Goal: Task Accomplishment & Management: Manage account settings

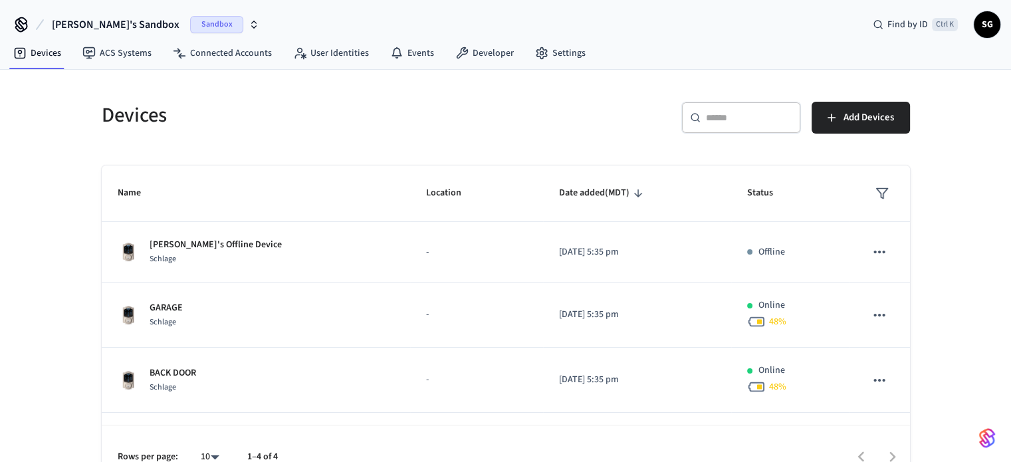
click at [190, 25] on span "Sandbox" at bounding box center [216, 24] width 53 height 17
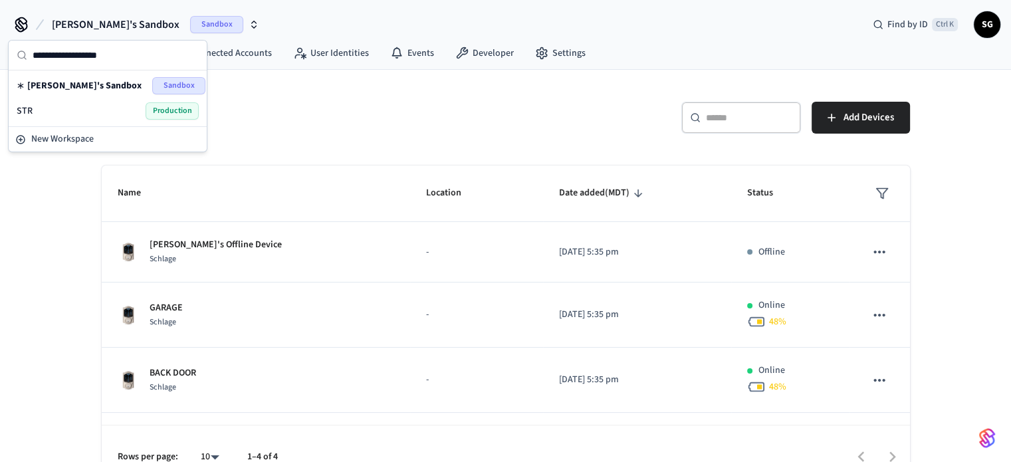
click at [172, 110] on span "Production" at bounding box center [172, 110] width 53 height 17
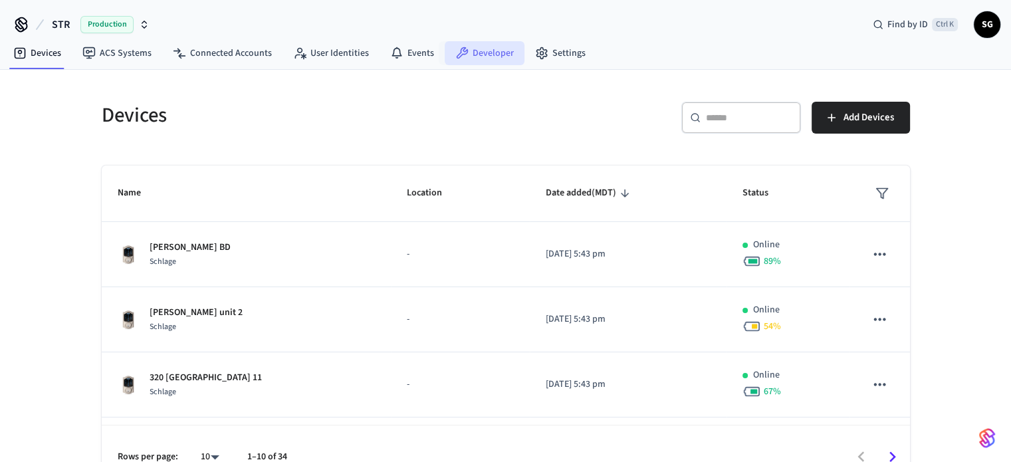
click at [478, 49] on link "Developer" at bounding box center [485, 53] width 80 height 24
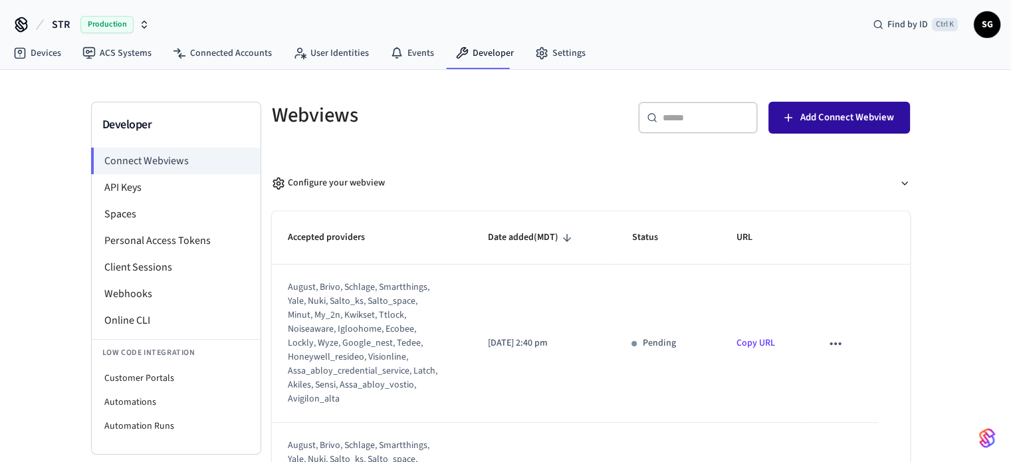
click at [856, 122] on span "Add Connect Webview" at bounding box center [847, 117] width 94 height 17
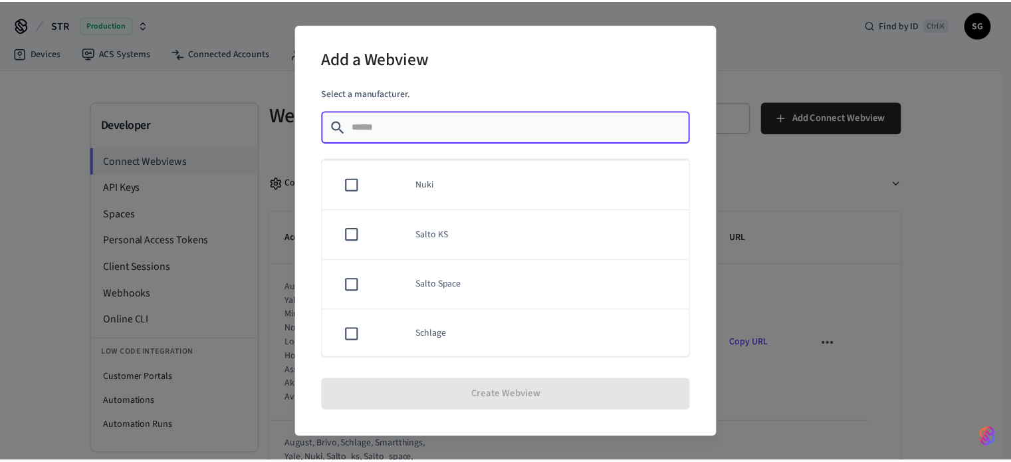
scroll to position [931, 0]
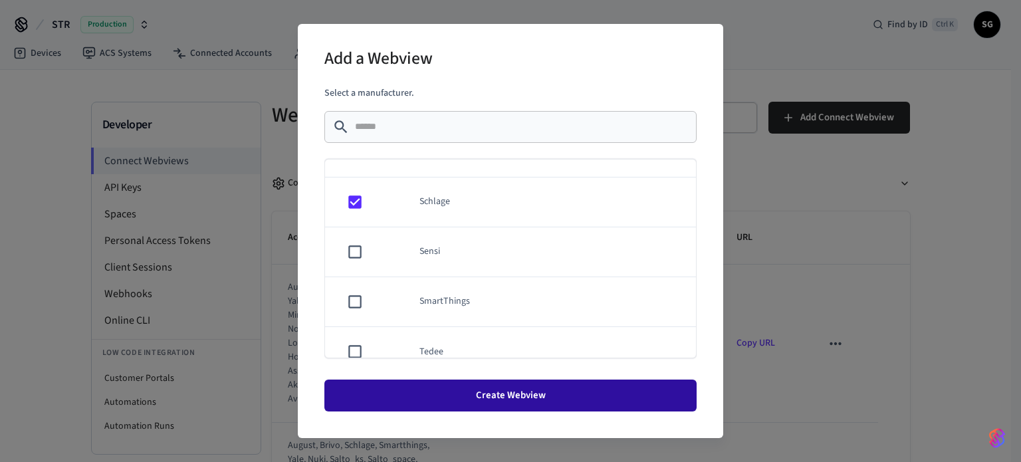
click at [523, 401] on button "Create Webview" at bounding box center [510, 396] width 372 height 32
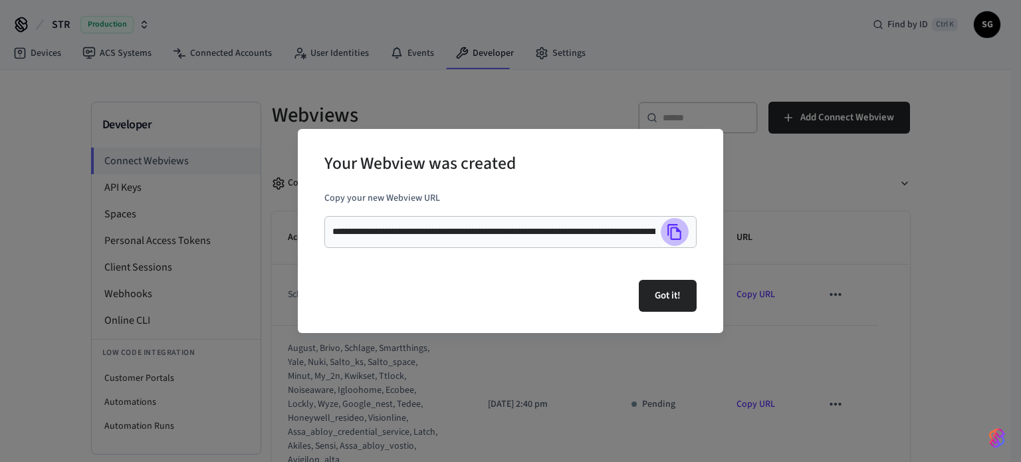
click at [676, 233] on icon "Copy" at bounding box center [674, 231] width 17 height 17
click at [656, 306] on button "Got it!" at bounding box center [668, 296] width 58 height 32
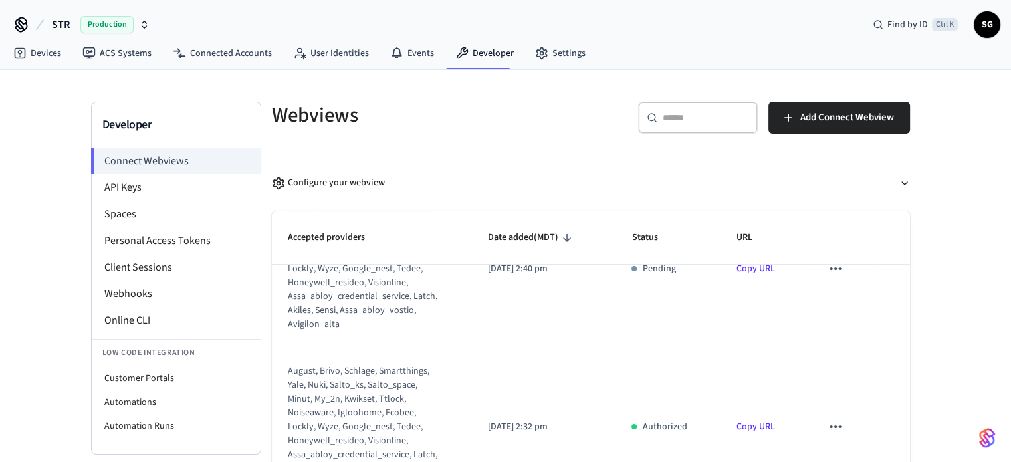
scroll to position [0, 0]
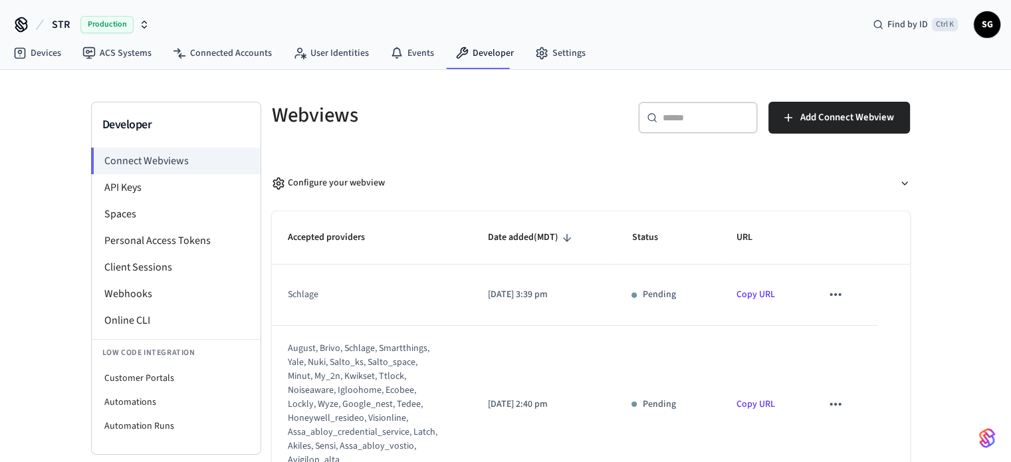
click at [827, 292] on icon "sticky table" at bounding box center [835, 294] width 17 height 17
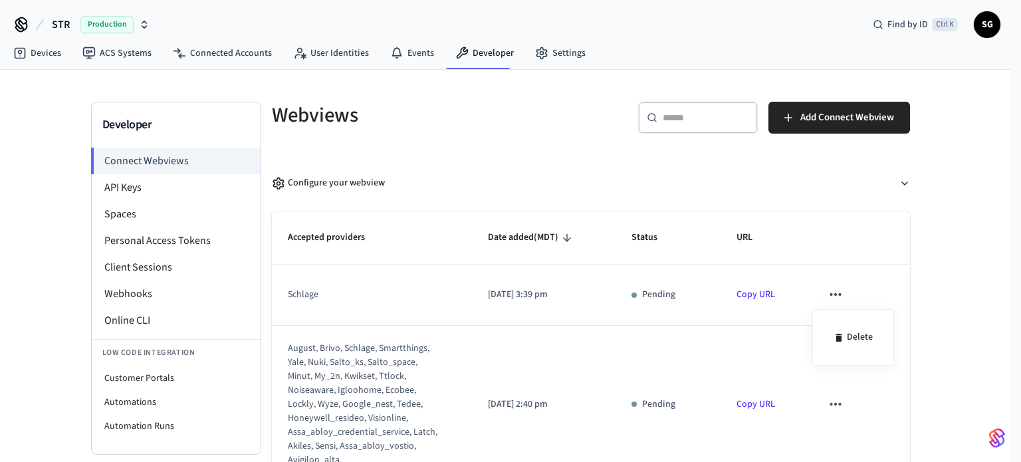
click at [824, 292] on div at bounding box center [510, 231] width 1021 height 462
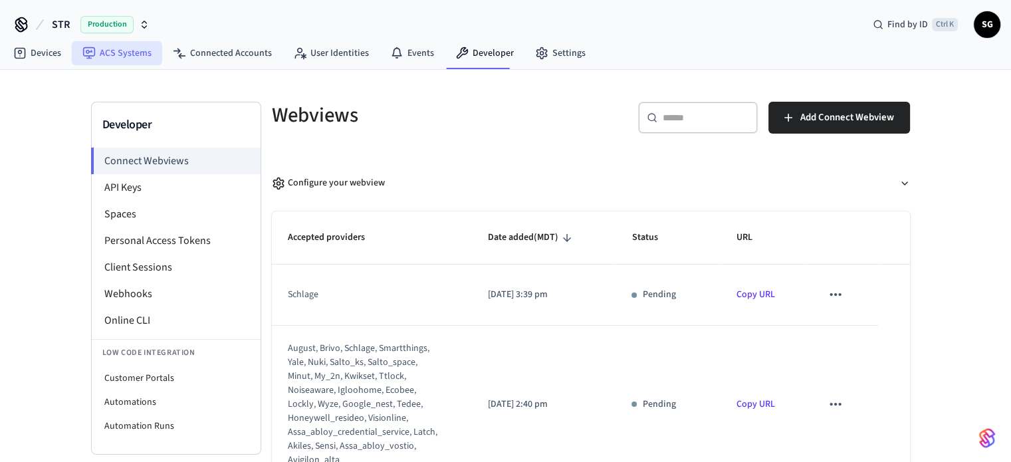
click at [96, 55] on link "ACS Systems" at bounding box center [117, 53] width 90 height 24
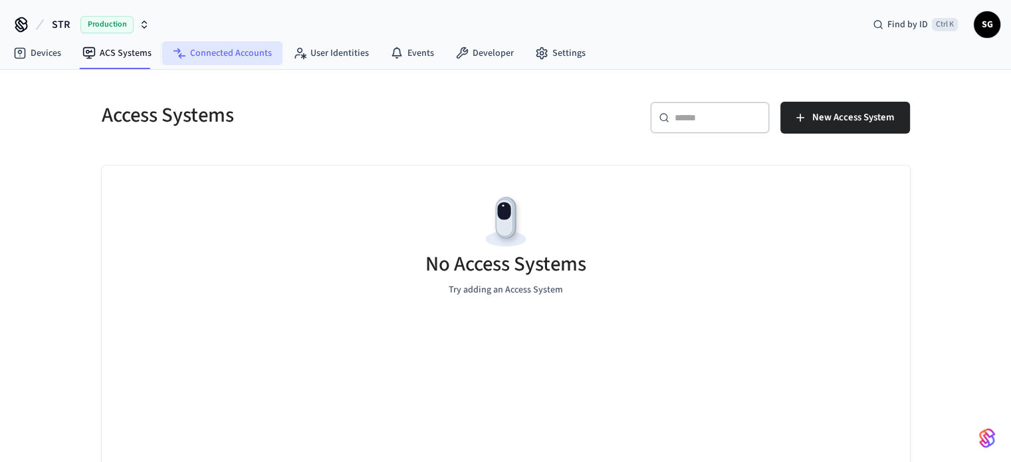
click at [211, 55] on link "Connected Accounts" at bounding box center [222, 53] width 120 height 24
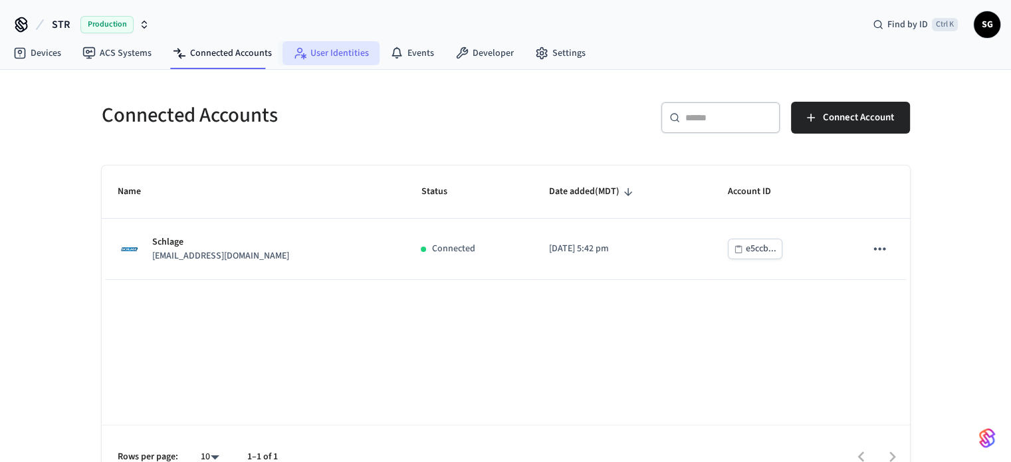
click at [324, 53] on link "User Identities" at bounding box center [331, 53] width 97 height 24
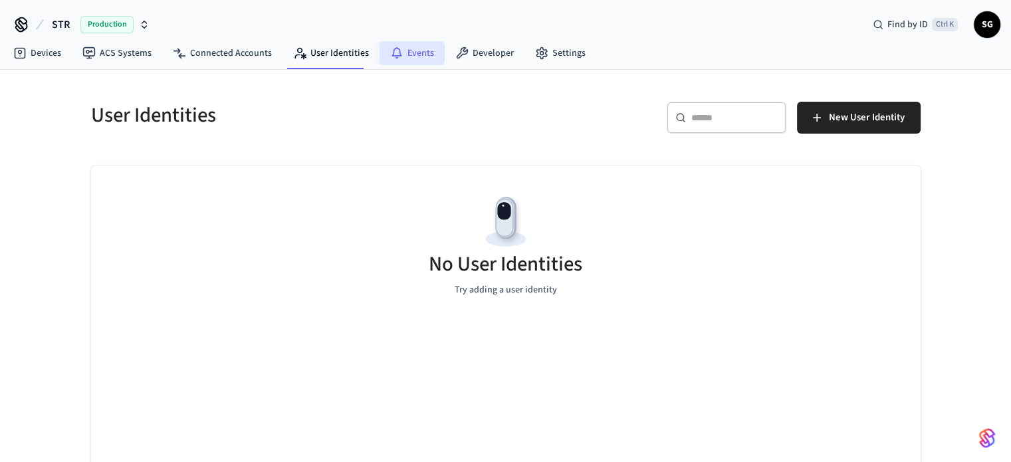
click at [418, 53] on link "Events" at bounding box center [412, 53] width 65 height 24
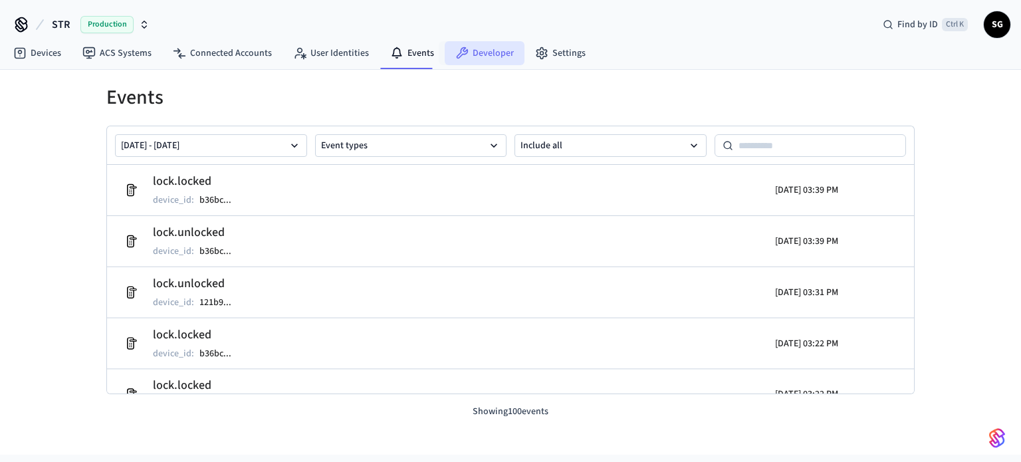
click at [484, 52] on link "Developer" at bounding box center [485, 53] width 80 height 24
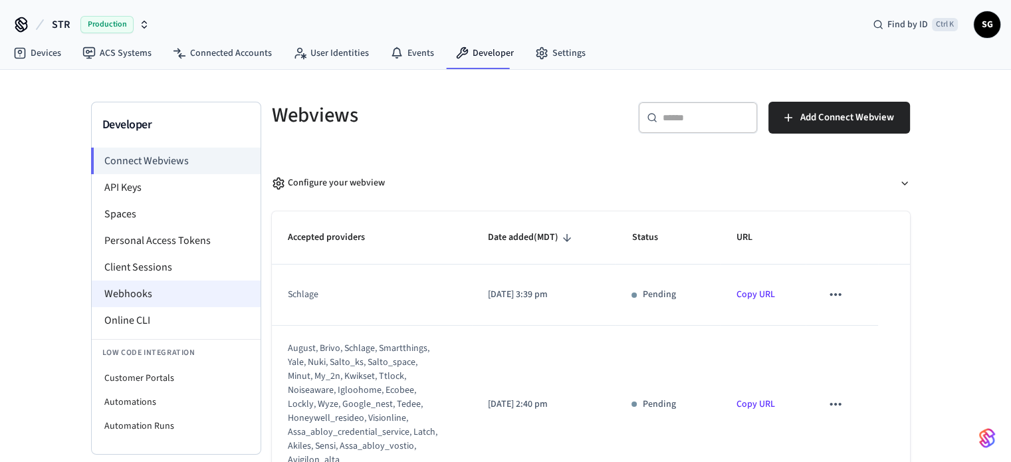
click at [113, 295] on li "Webhooks" at bounding box center [176, 294] width 169 height 27
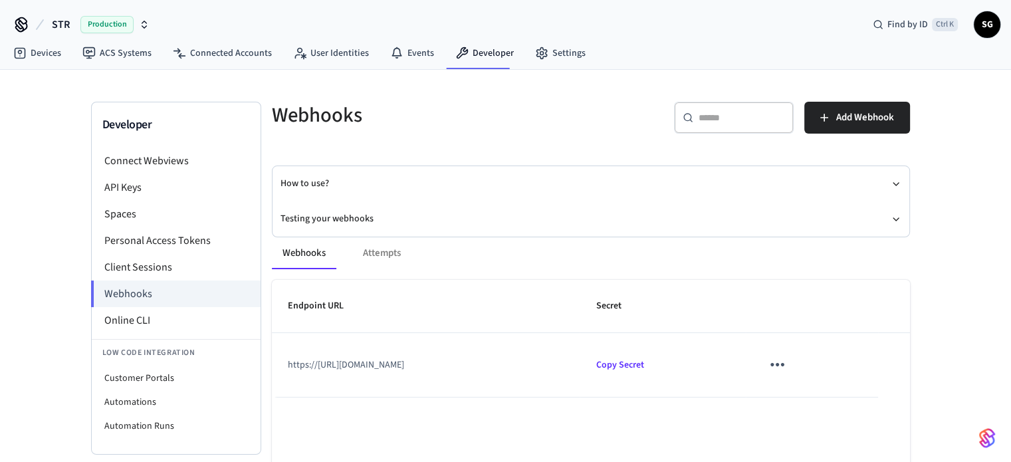
click at [788, 370] on icon "sticky table" at bounding box center [777, 364] width 21 height 21
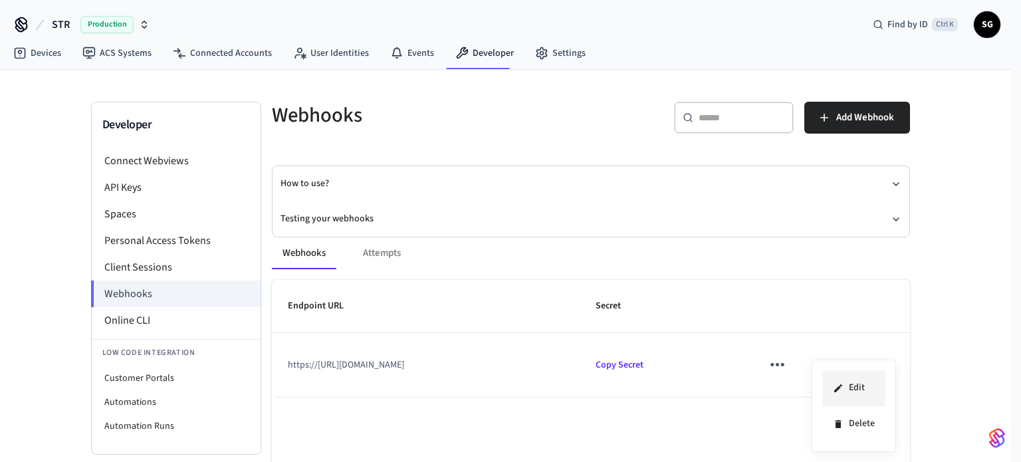
click at [851, 388] on li "Edit" at bounding box center [853, 388] width 63 height 36
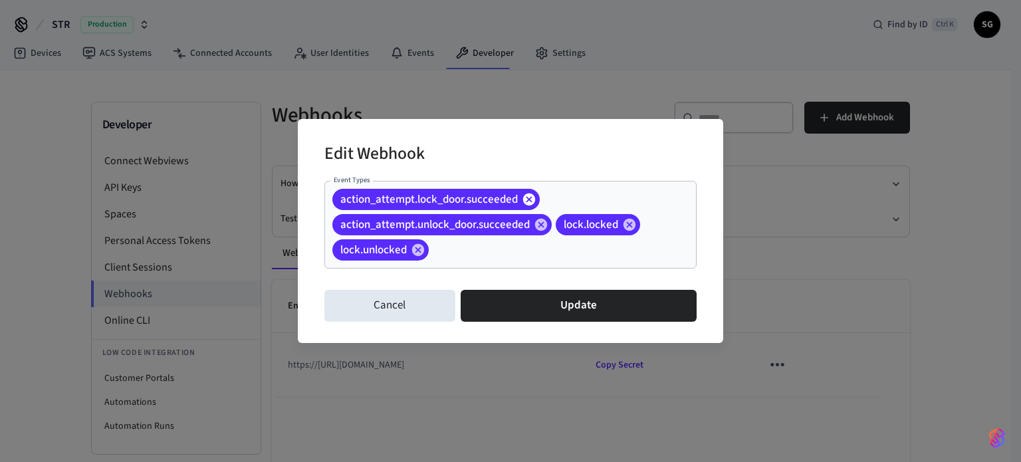
click at [529, 194] on icon at bounding box center [529, 199] width 12 height 12
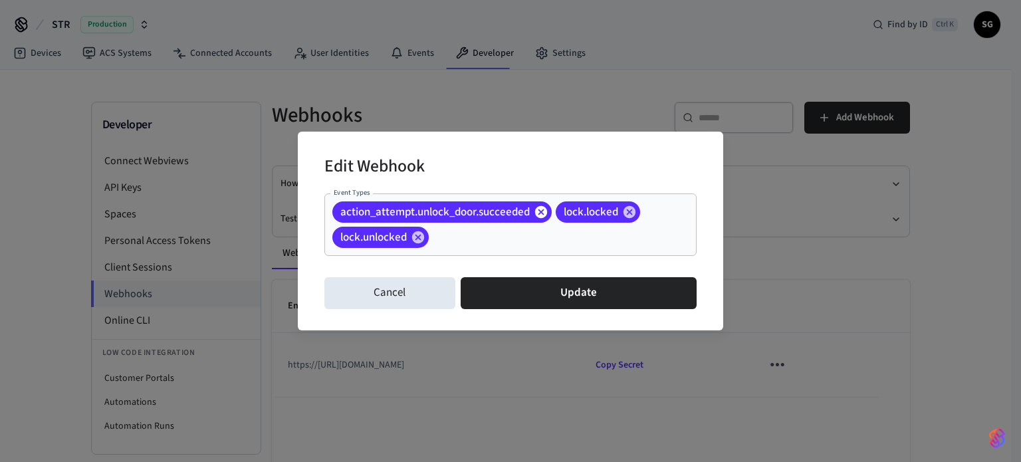
click at [540, 209] on icon at bounding box center [541, 212] width 15 height 15
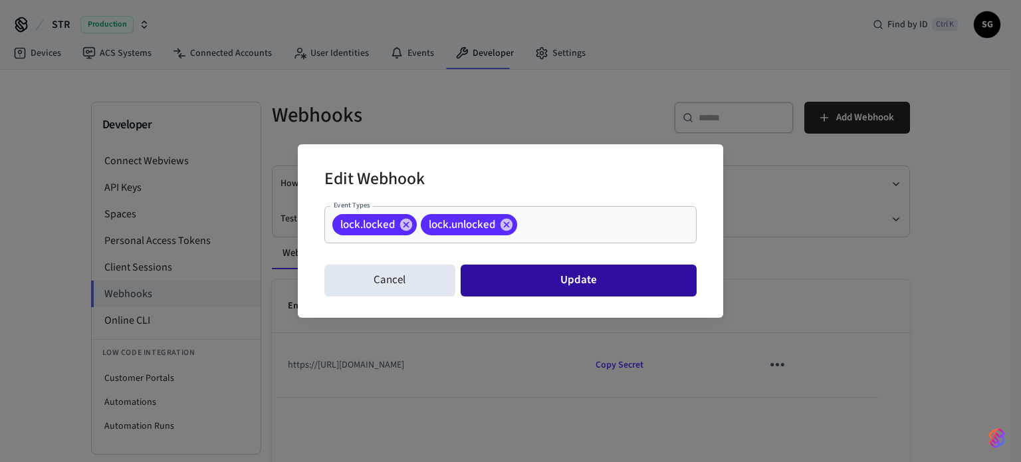
click at [537, 281] on button "Update" at bounding box center [579, 281] width 236 height 32
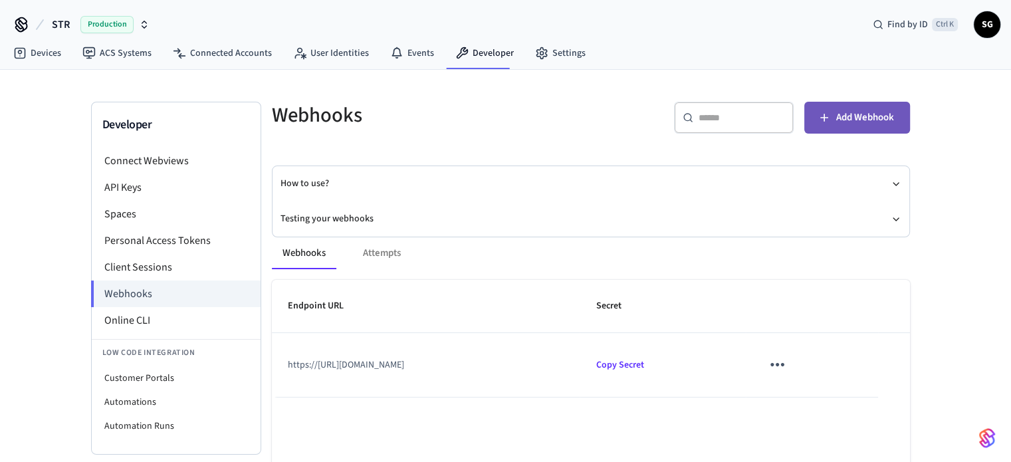
click at [846, 118] on span "Add Webhook" at bounding box center [865, 117] width 58 height 17
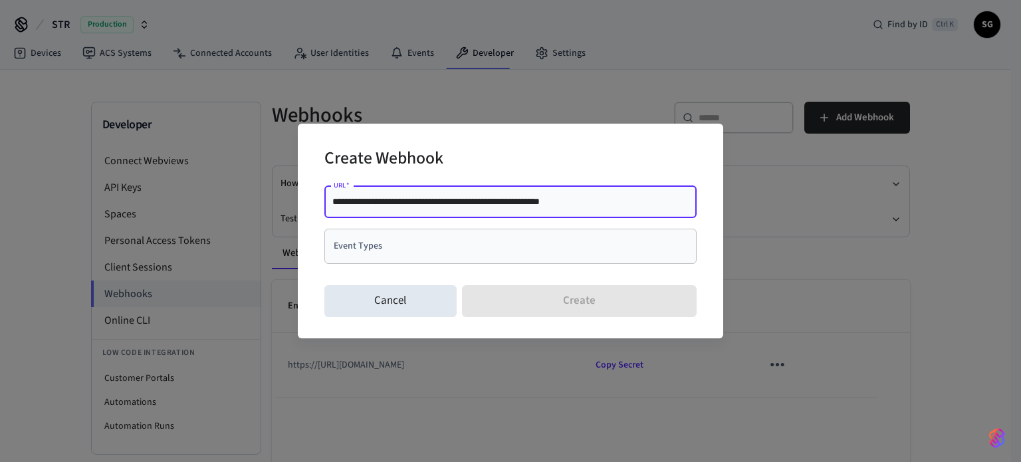
drag, startPoint x: 360, startPoint y: 203, endPoint x: 319, endPoint y: 201, distance: 40.6
click at [319, 201] on div "**********" at bounding box center [511, 231] width 426 height 214
click at [334, 205] on input "**********" at bounding box center [510, 201] width 356 height 13
click at [468, 259] on div "Event Types" at bounding box center [510, 246] width 372 height 35
type input "**********"
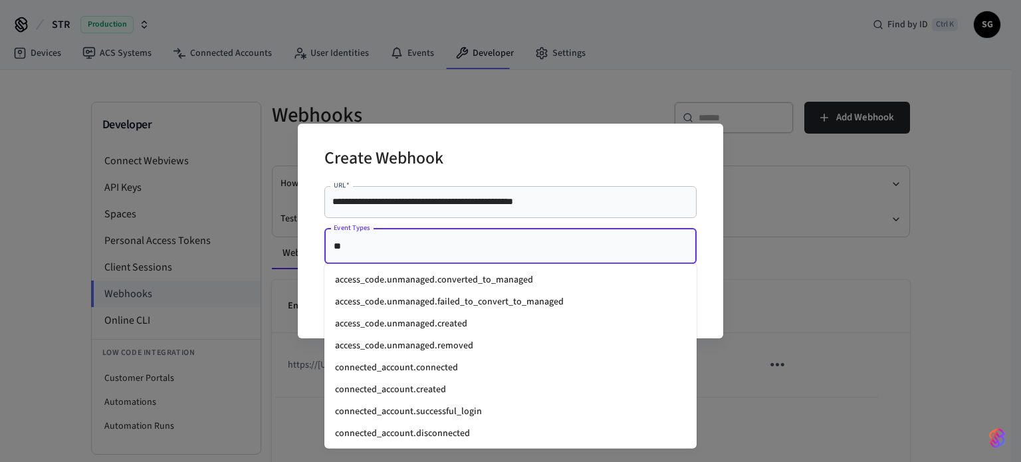
type input "***"
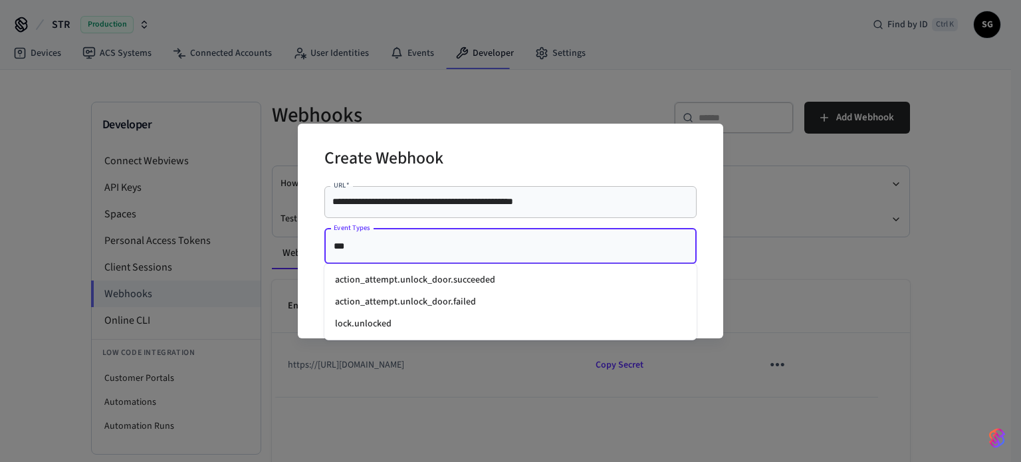
click at [367, 324] on li "lock.unlocked" at bounding box center [510, 324] width 372 height 22
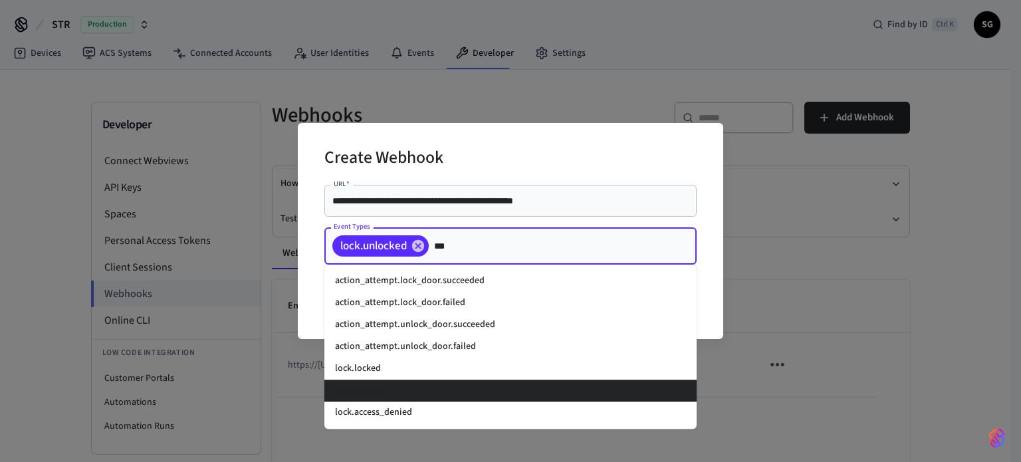
type input "****"
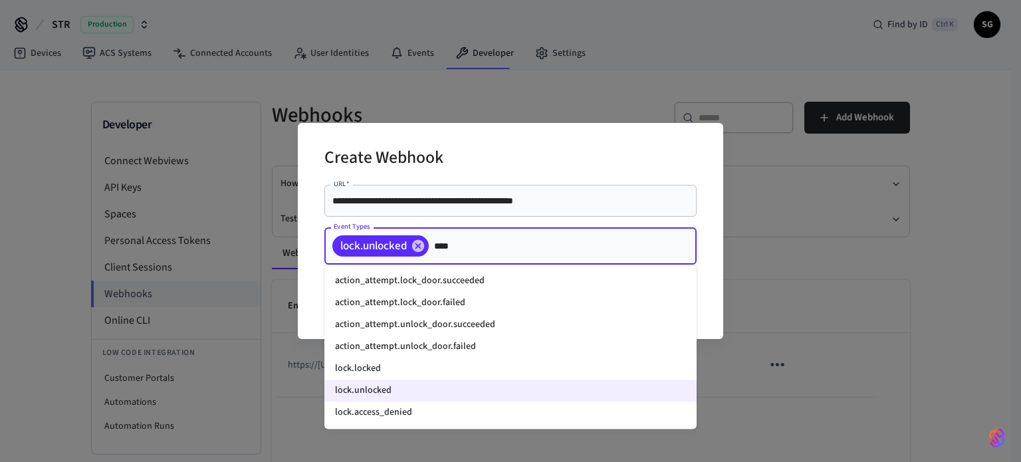
click at [394, 367] on li "lock.locked" at bounding box center [510, 369] width 372 height 22
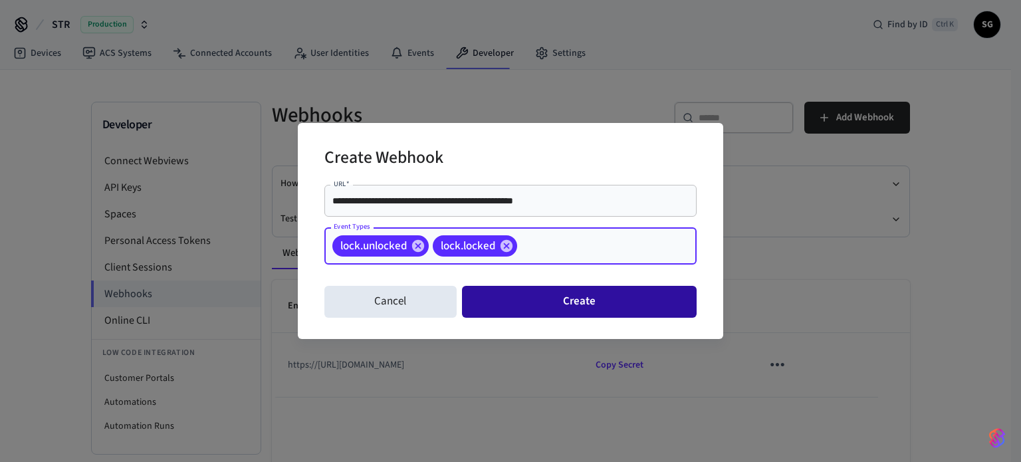
click at [584, 310] on button "Create" at bounding box center [579, 302] width 235 height 32
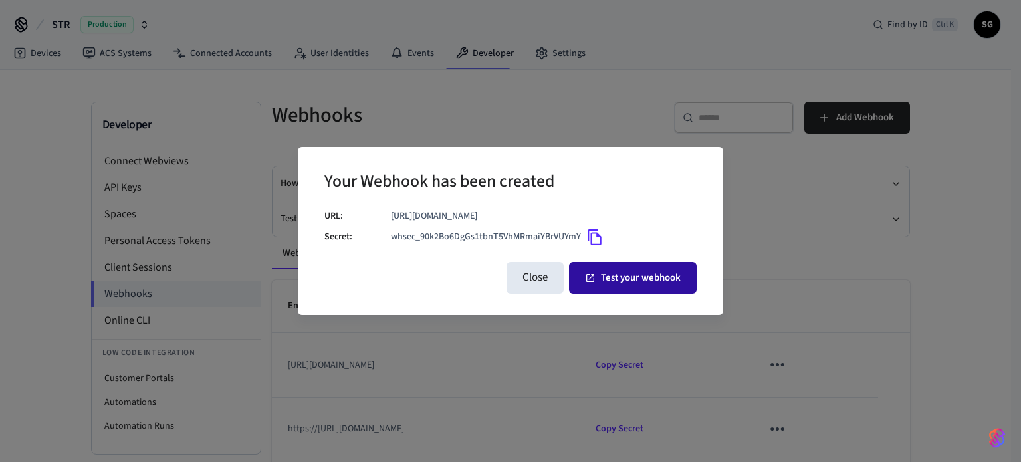
click at [640, 279] on button "Test your webhook" at bounding box center [633, 278] width 128 height 32
